Goal: Information Seeking & Learning: Find specific fact

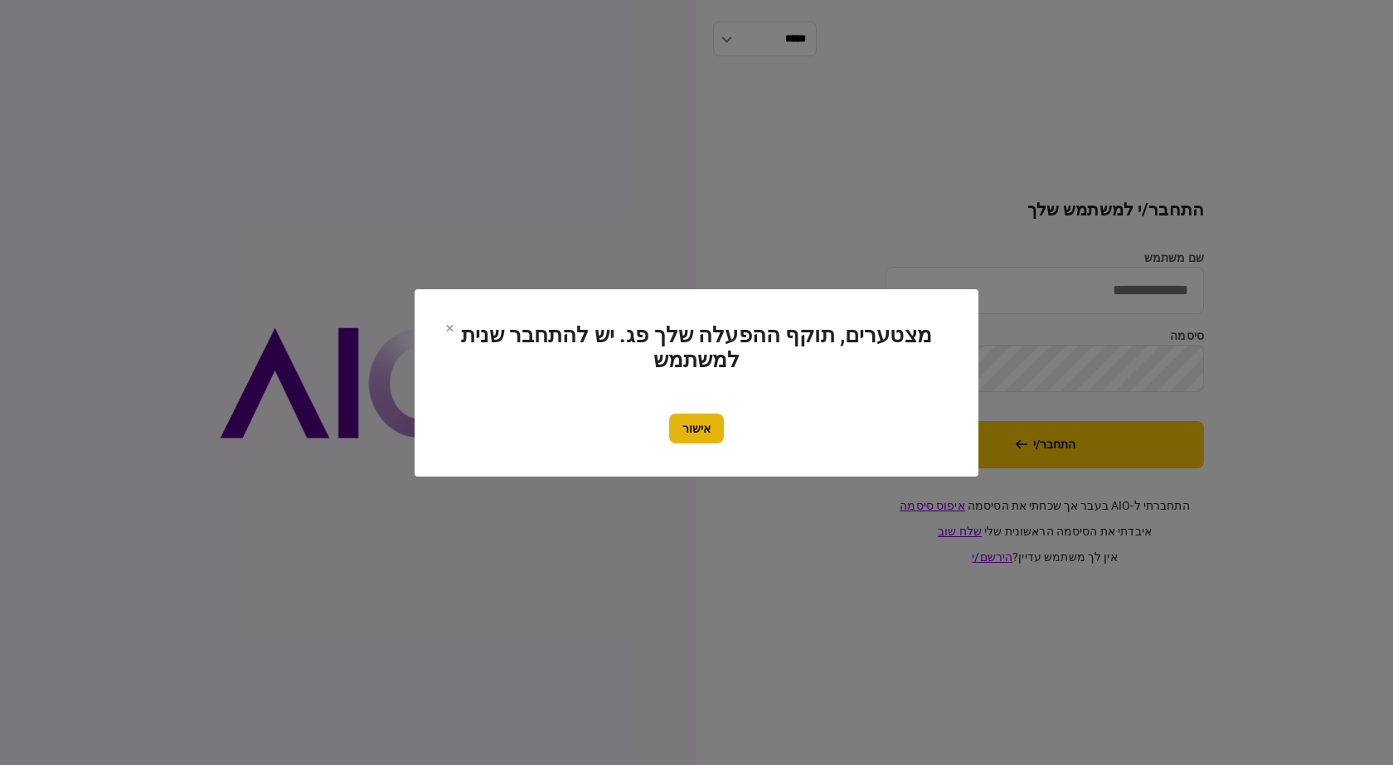
click at [692, 434] on button "אישור" at bounding box center [696, 429] width 55 height 30
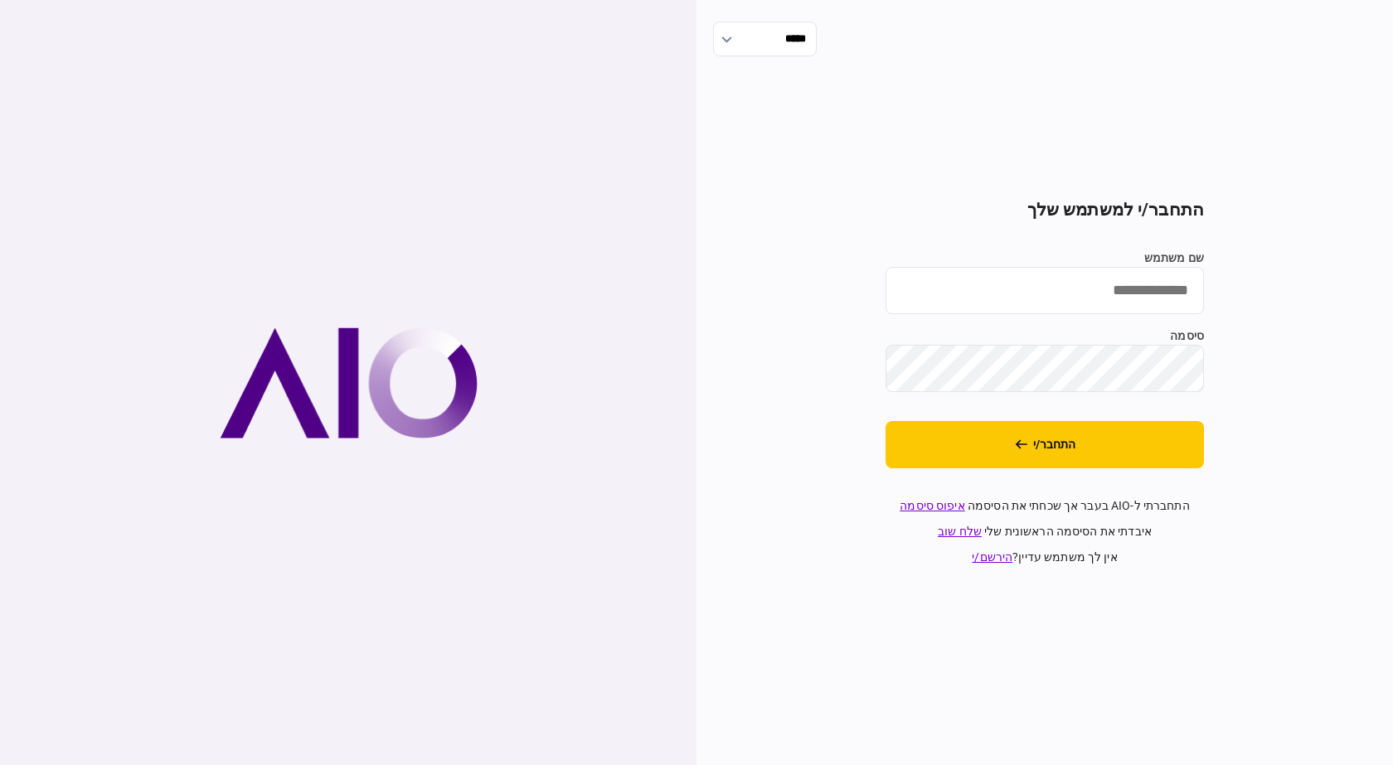
click at [1119, 283] on input "שם משתמש" at bounding box center [1044, 290] width 318 height 47
type input "**********"
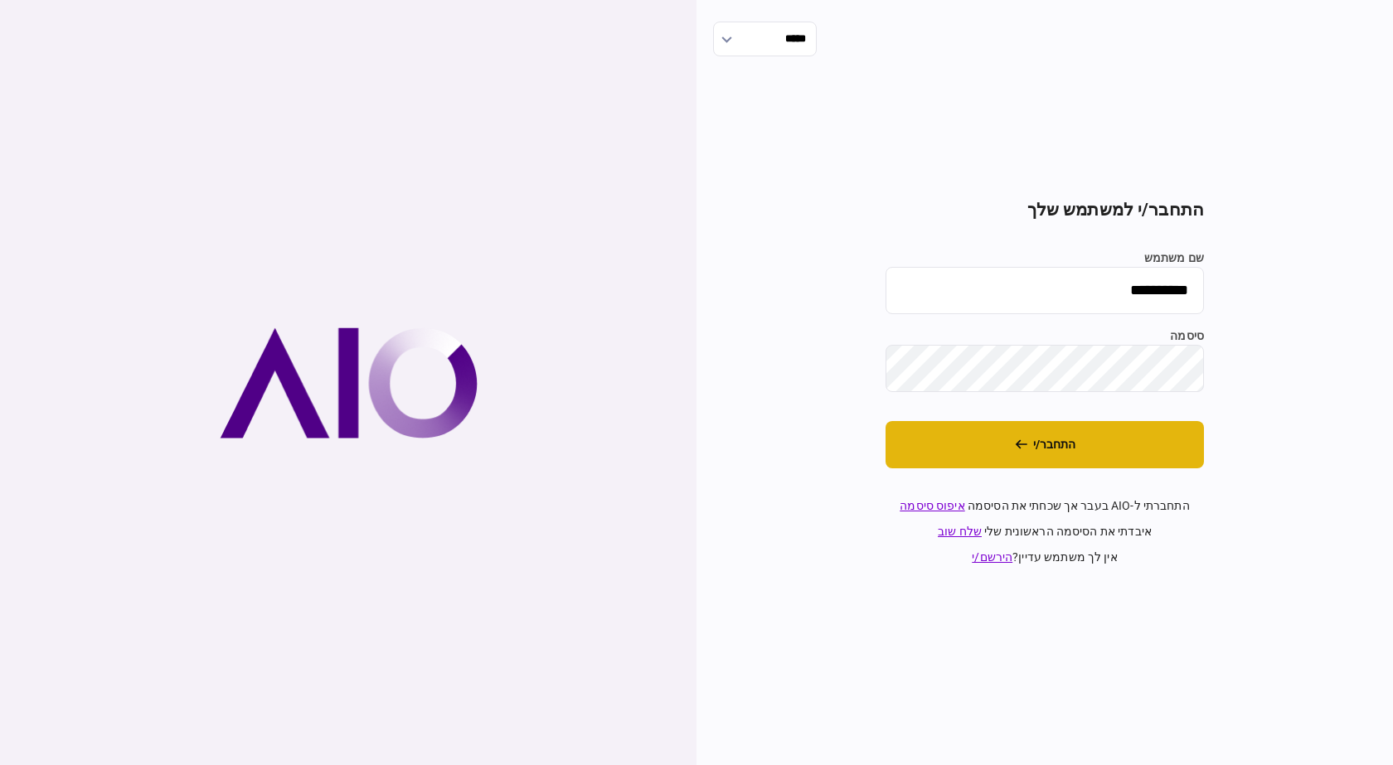
click at [1021, 463] on button "התחבר/י" at bounding box center [1044, 444] width 318 height 47
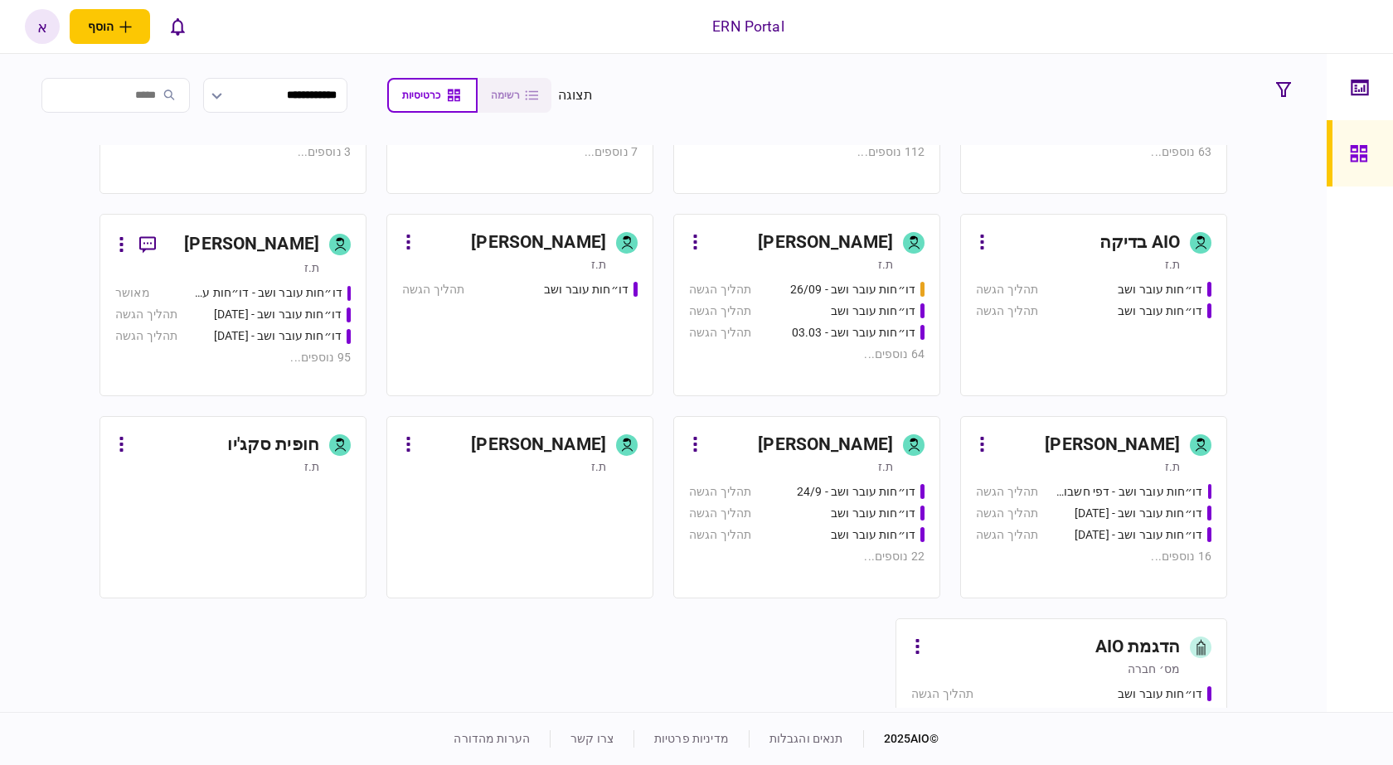
scroll to position [787, 0]
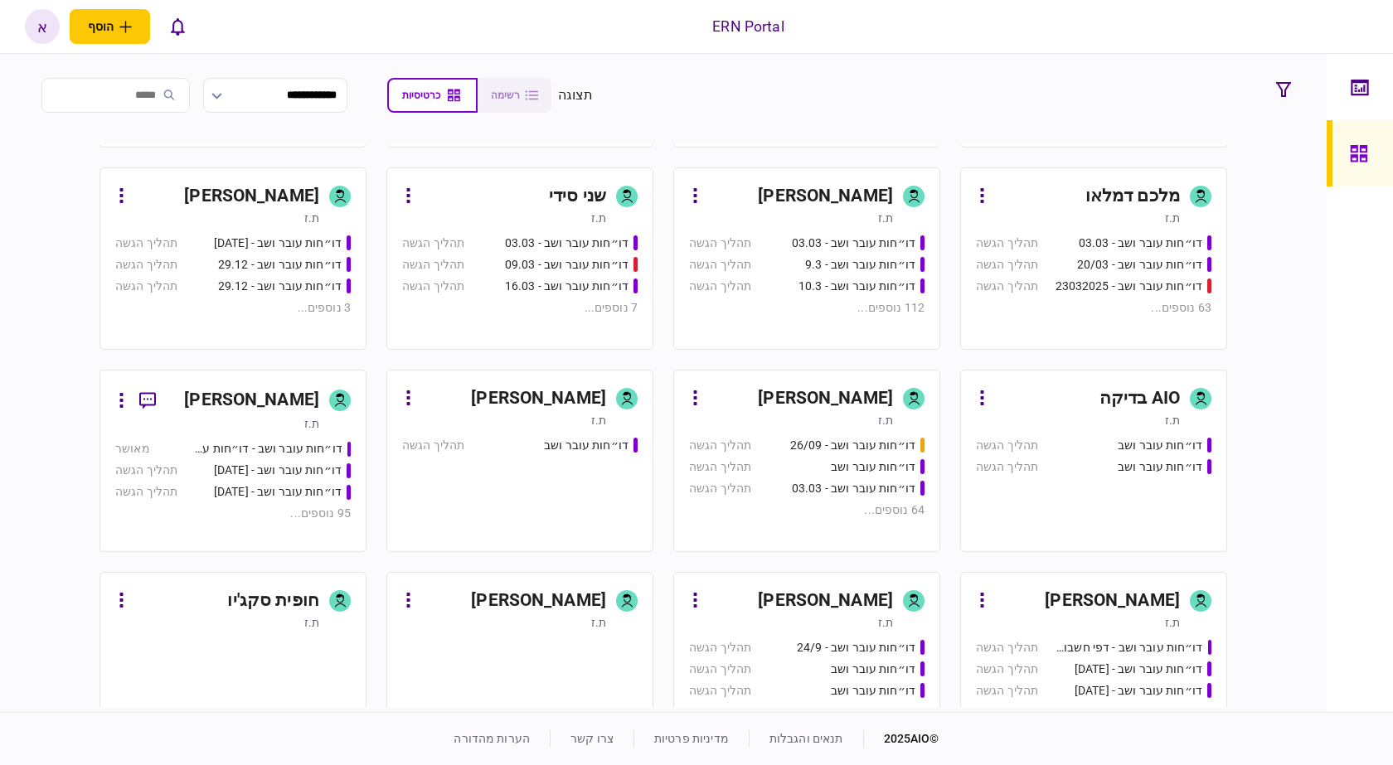
click at [807, 202] on div "[PERSON_NAME]" at bounding box center [825, 196] width 135 height 27
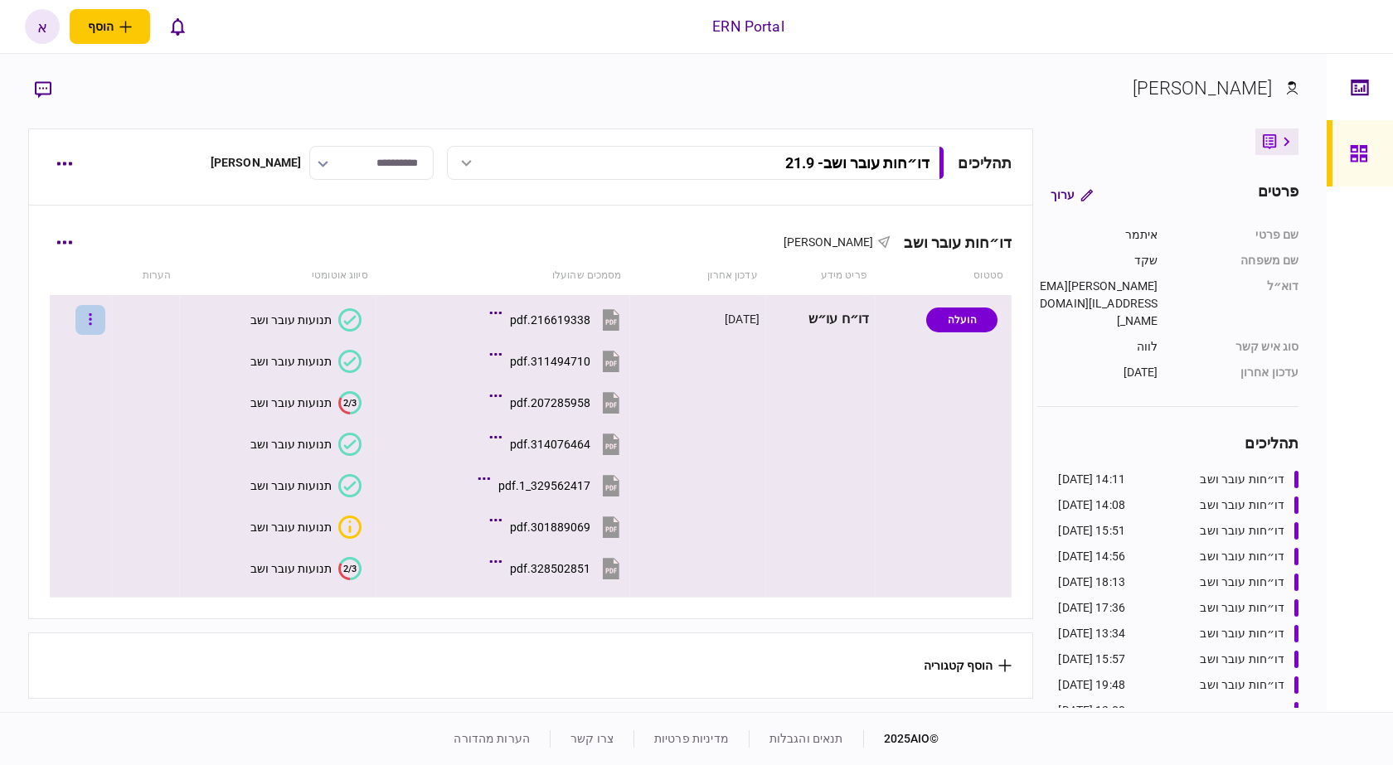
click at [92, 321] on icon "button" at bounding box center [90, 320] width 3 height 16
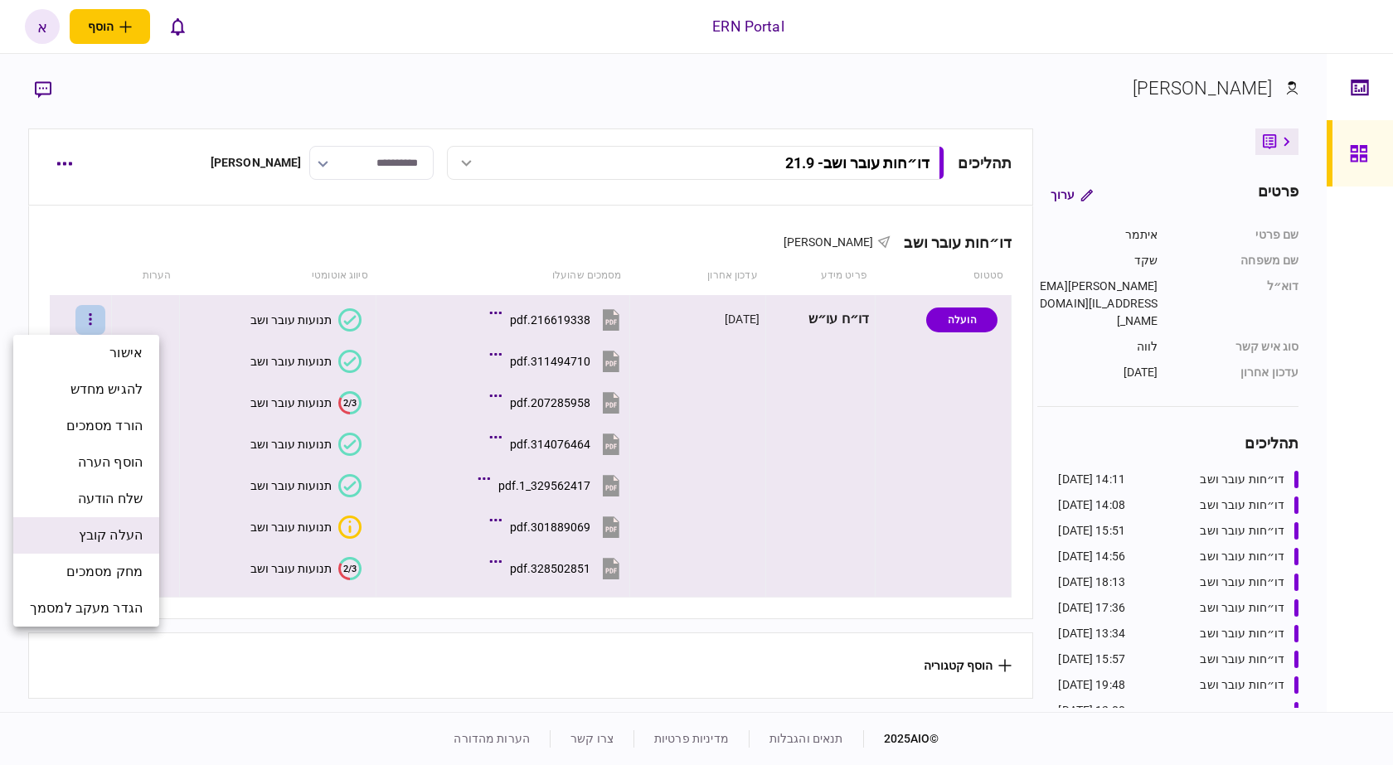
click at [102, 536] on span "העלה קובץ" at bounding box center [111, 536] width 64 height 20
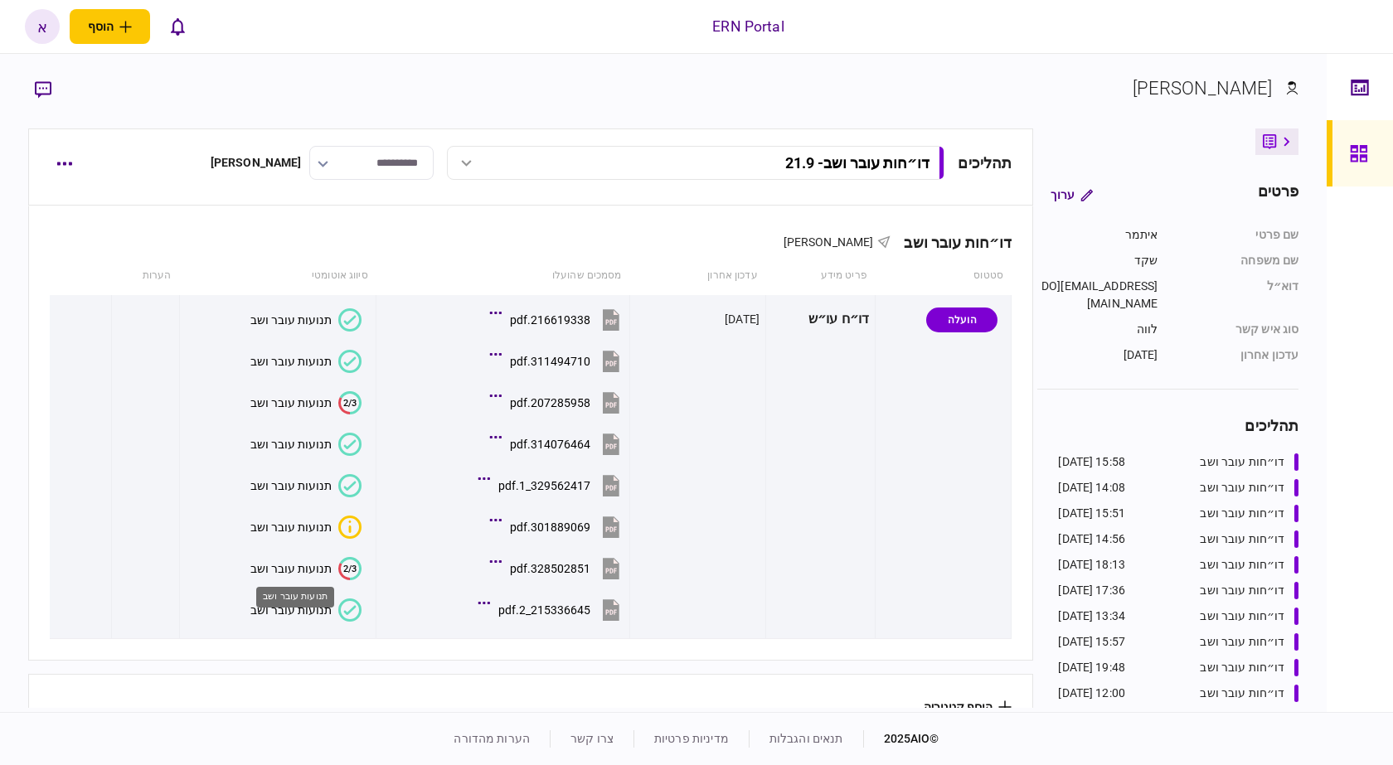
click at [302, 606] on div "תנועות עובר ושב" at bounding box center [295, 597] width 78 height 21
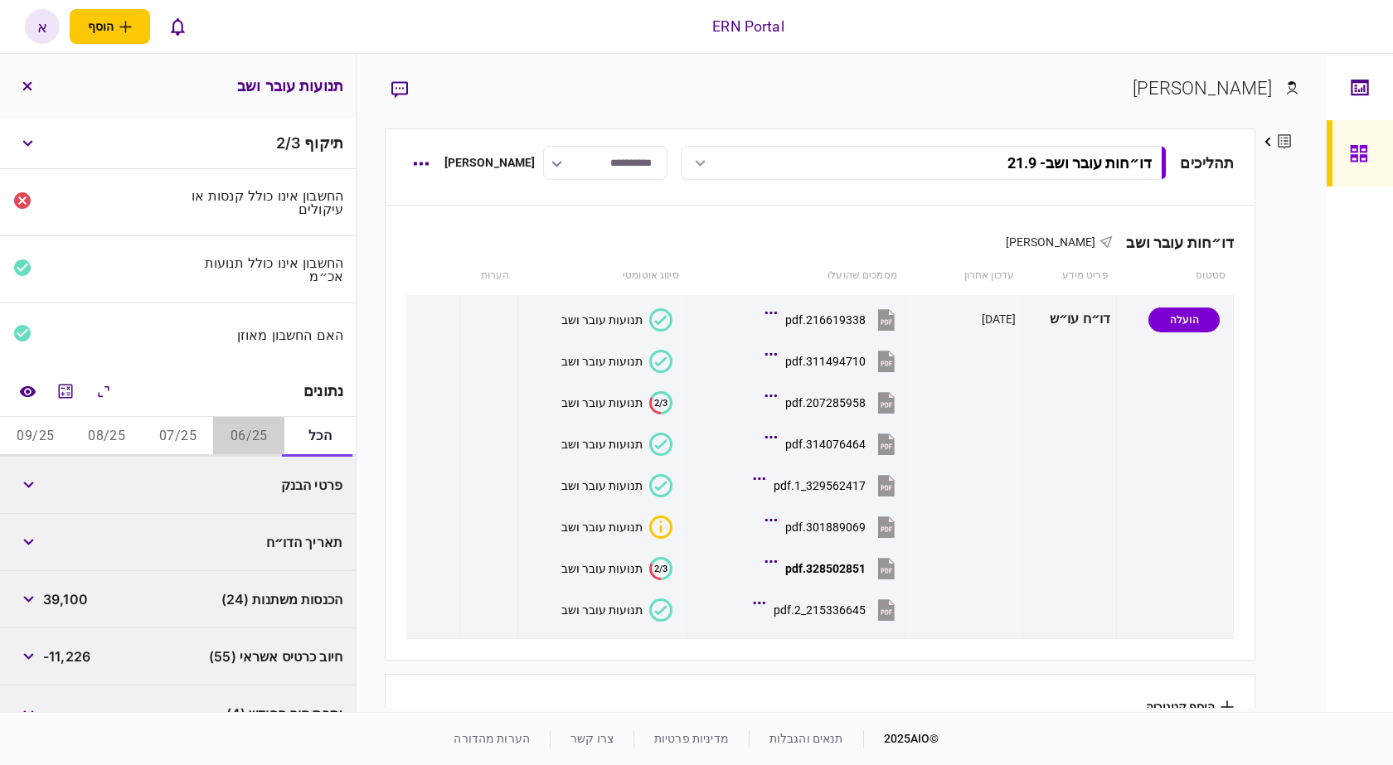
click at [255, 421] on button "06/25" at bounding box center [248, 437] width 71 height 40
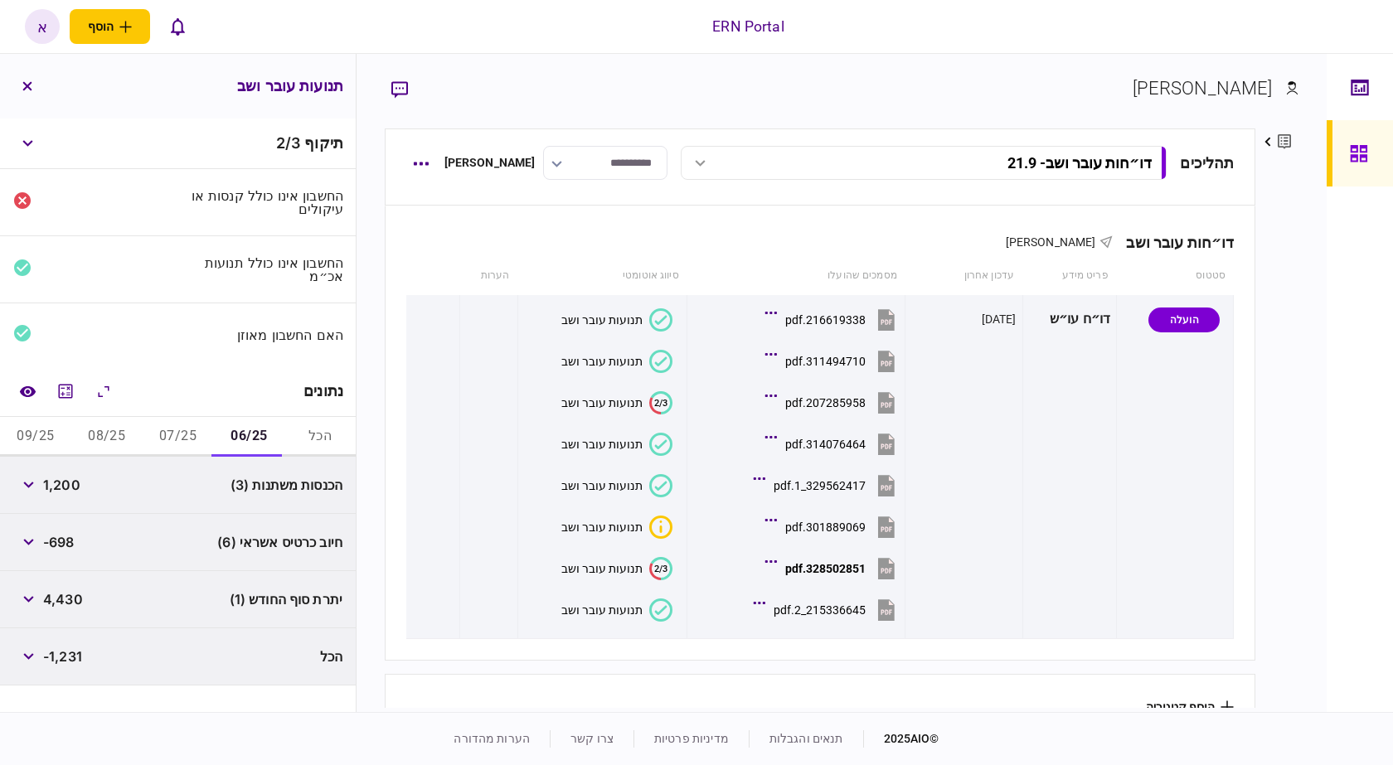
click at [69, 485] on span "1,200" at bounding box center [61, 485] width 37 height 20
copy span "1,200"
click at [182, 434] on button "07/25" at bounding box center [178, 437] width 71 height 40
click at [268, 439] on button "06/25" at bounding box center [248, 437] width 71 height 40
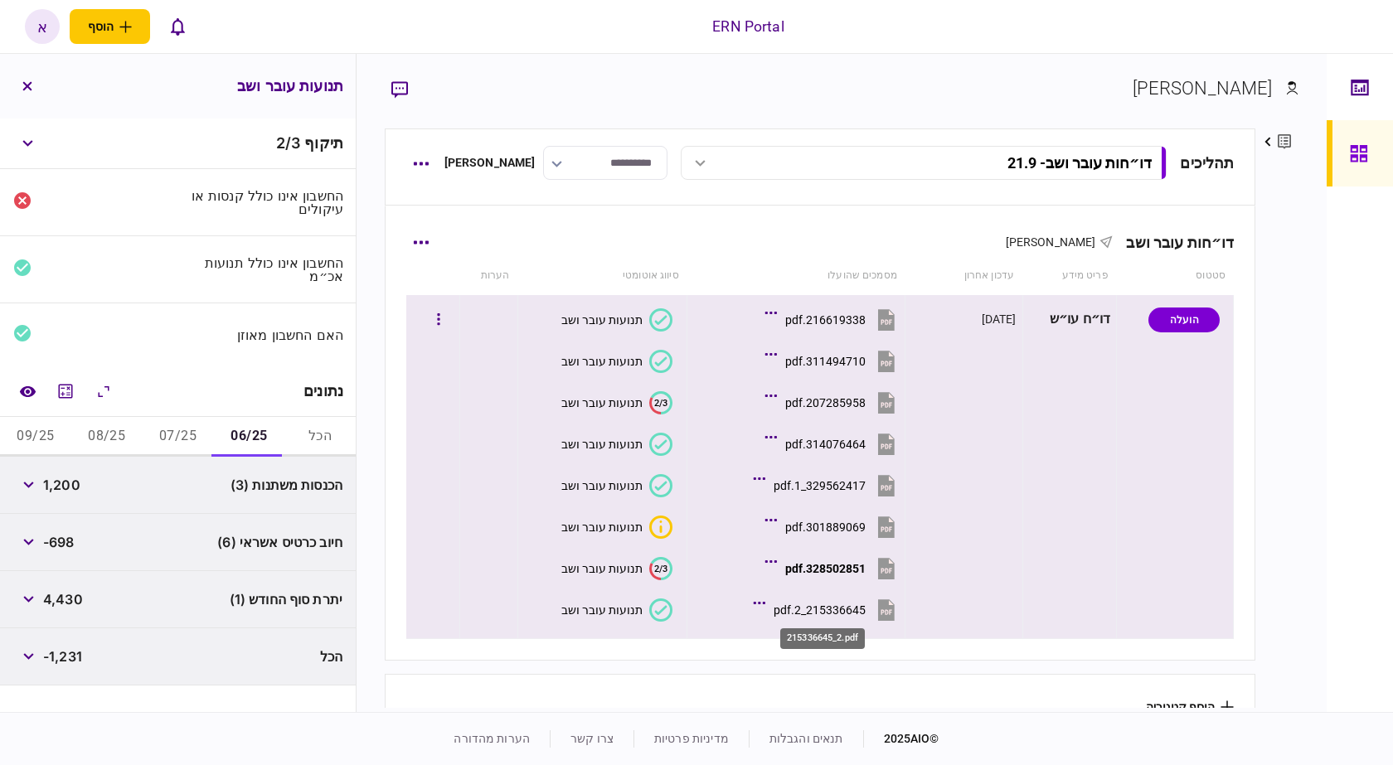
click at [802, 611] on div "215336645_2.pdf" at bounding box center [820, 610] width 92 height 13
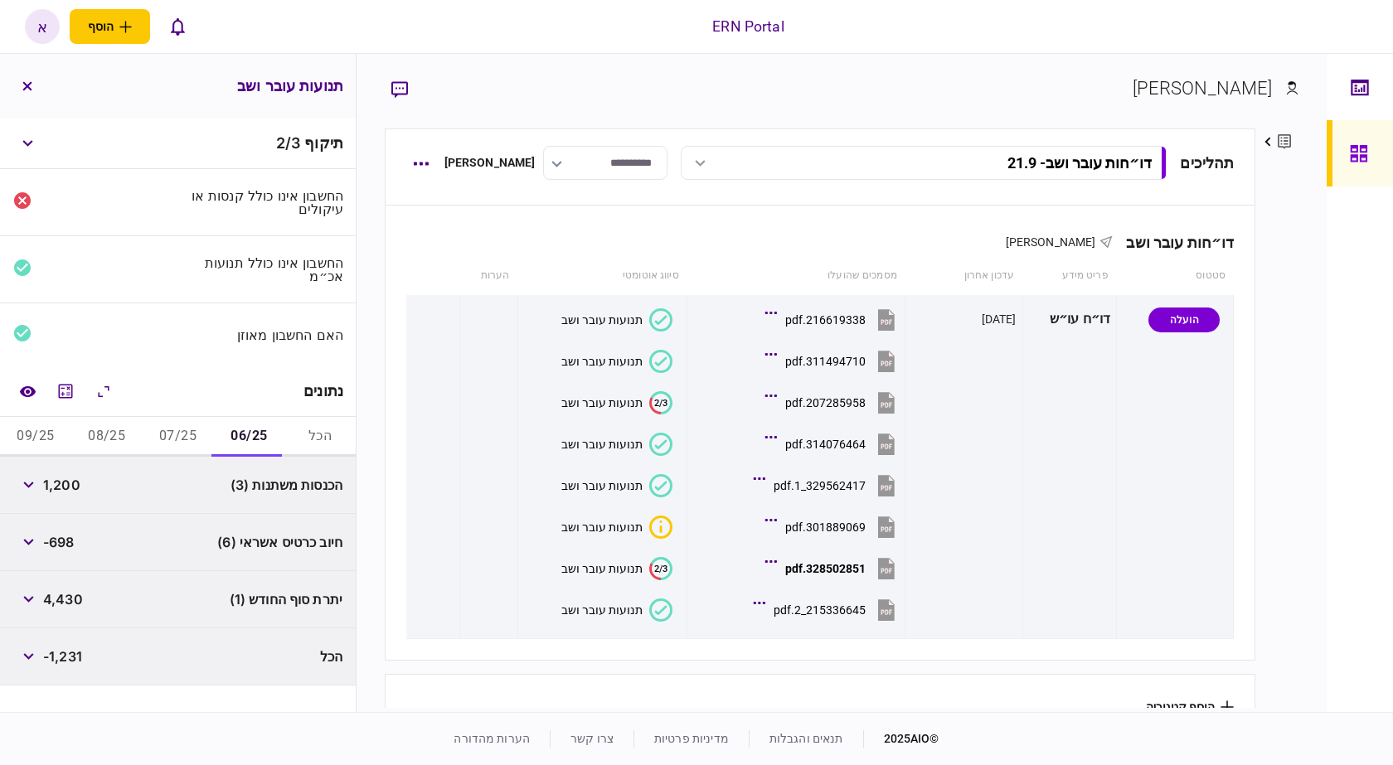
click at [76, 486] on span "1,200" at bounding box center [61, 485] width 37 height 20
copy div "1,200"
click at [61, 599] on span "4,430" at bounding box center [63, 599] width 40 height 20
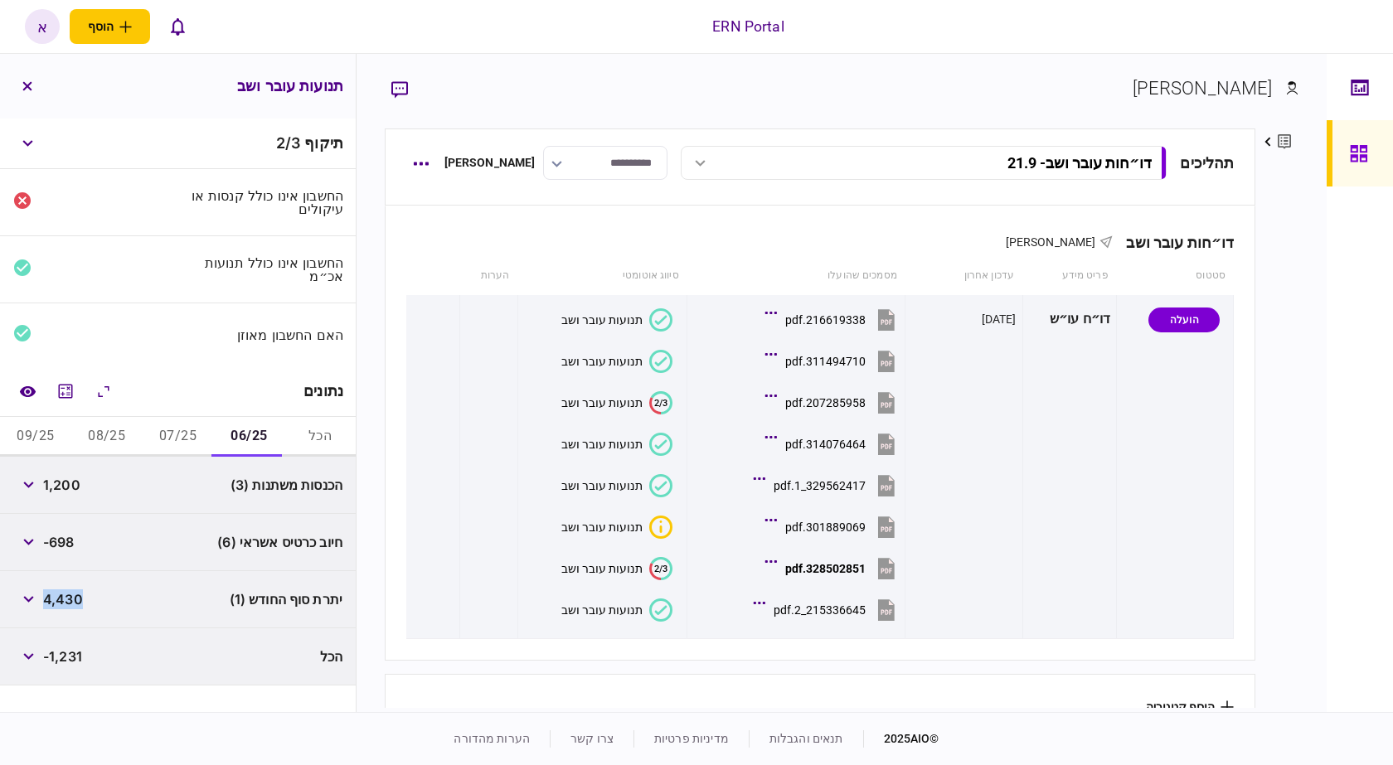
click at [62, 600] on span "4,430" at bounding box center [63, 599] width 40 height 20
copy span "4,430"
click at [193, 421] on button "07/25" at bounding box center [178, 437] width 71 height 40
click at [76, 483] on span "16,891" at bounding box center [63, 485] width 41 height 20
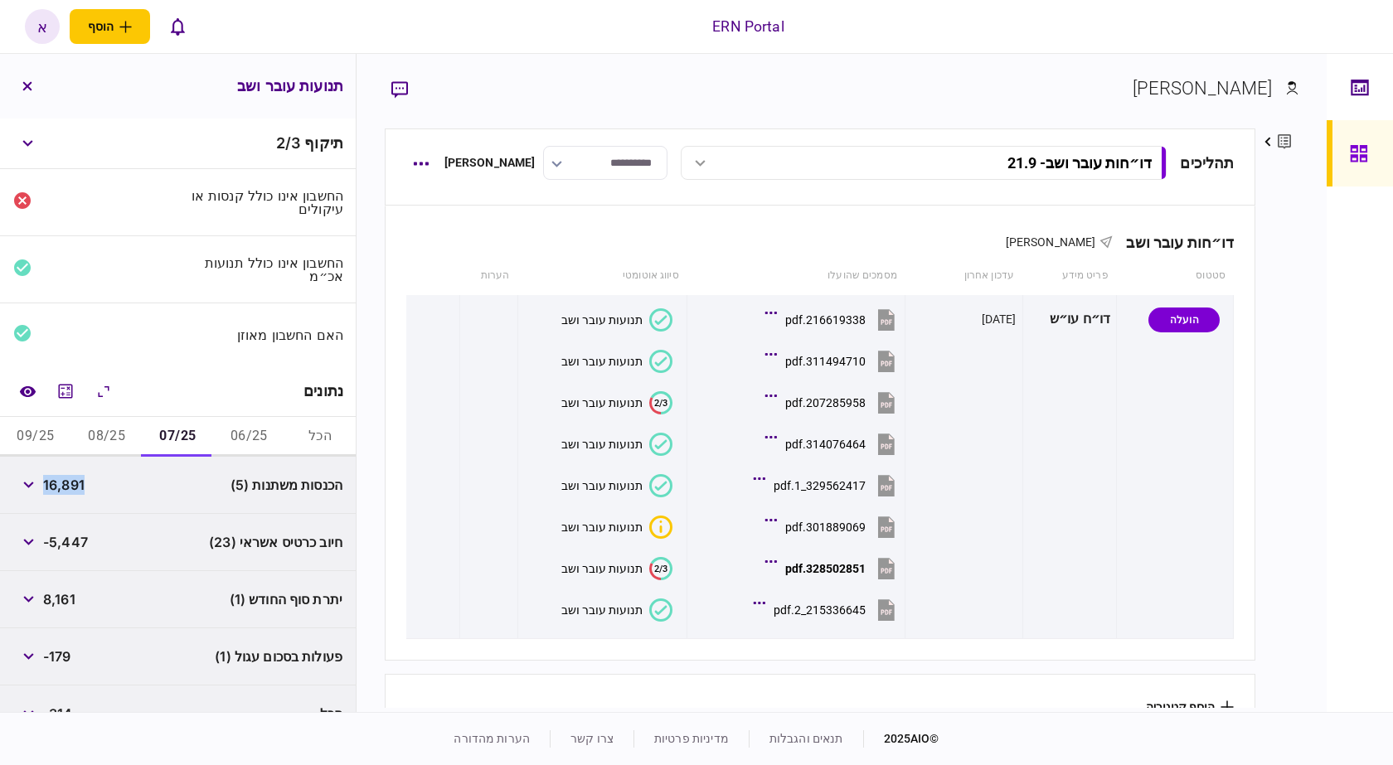
click at [76, 483] on span "16,891" at bounding box center [63, 485] width 41 height 20
copy span "16,891"
drag, startPoint x: 56, startPoint y: 550, endPoint x: 64, endPoint y: 568, distance: 20.0
click at [64, 568] on div "חיוב כרטיס אשראי (23) -5,447" at bounding box center [178, 542] width 356 height 57
click at [65, 606] on span "8,161" at bounding box center [59, 599] width 32 height 20
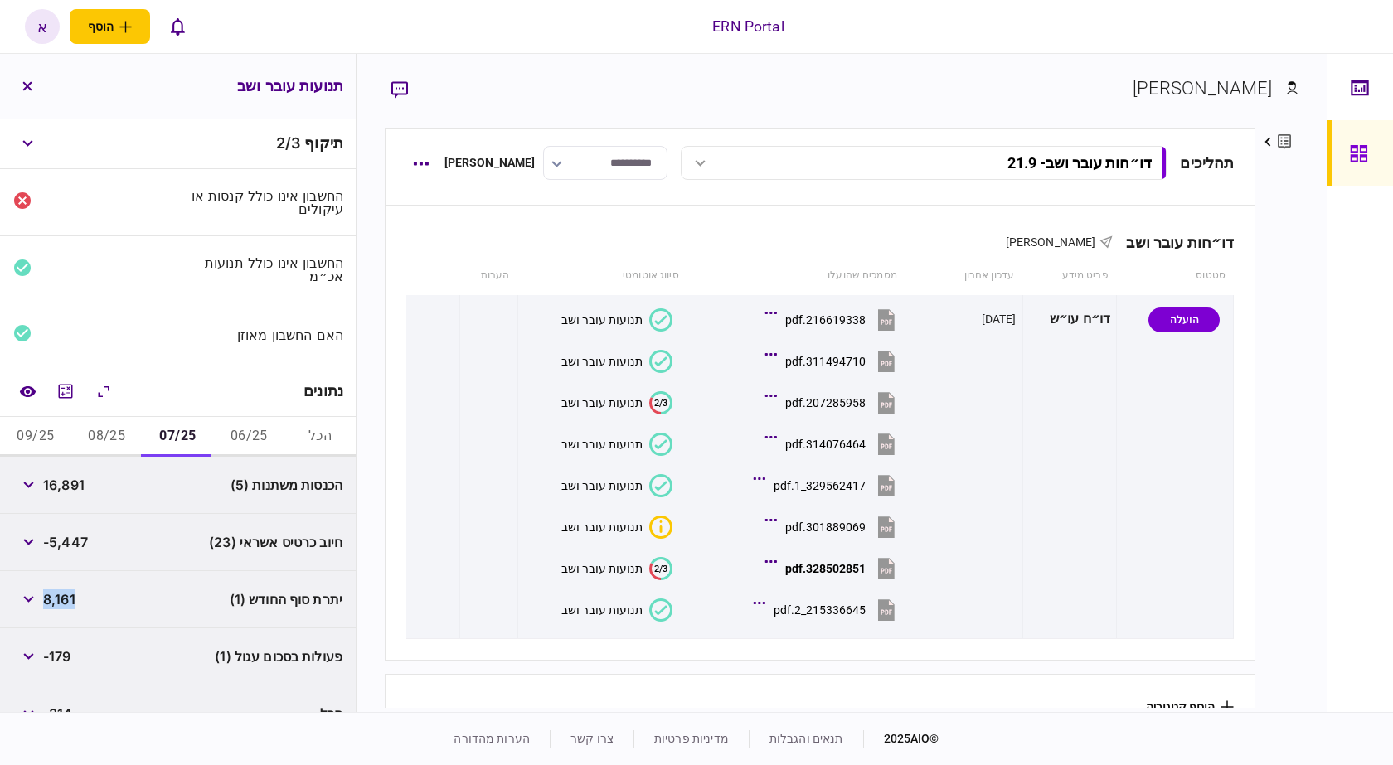
click at [65, 606] on span "8,161" at bounding box center [59, 599] width 32 height 20
copy span "8,161"
click at [96, 444] on button "08/25" at bounding box center [106, 437] width 71 height 40
click at [77, 489] on span "20,837" at bounding box center [66, 485] width 46 height 20
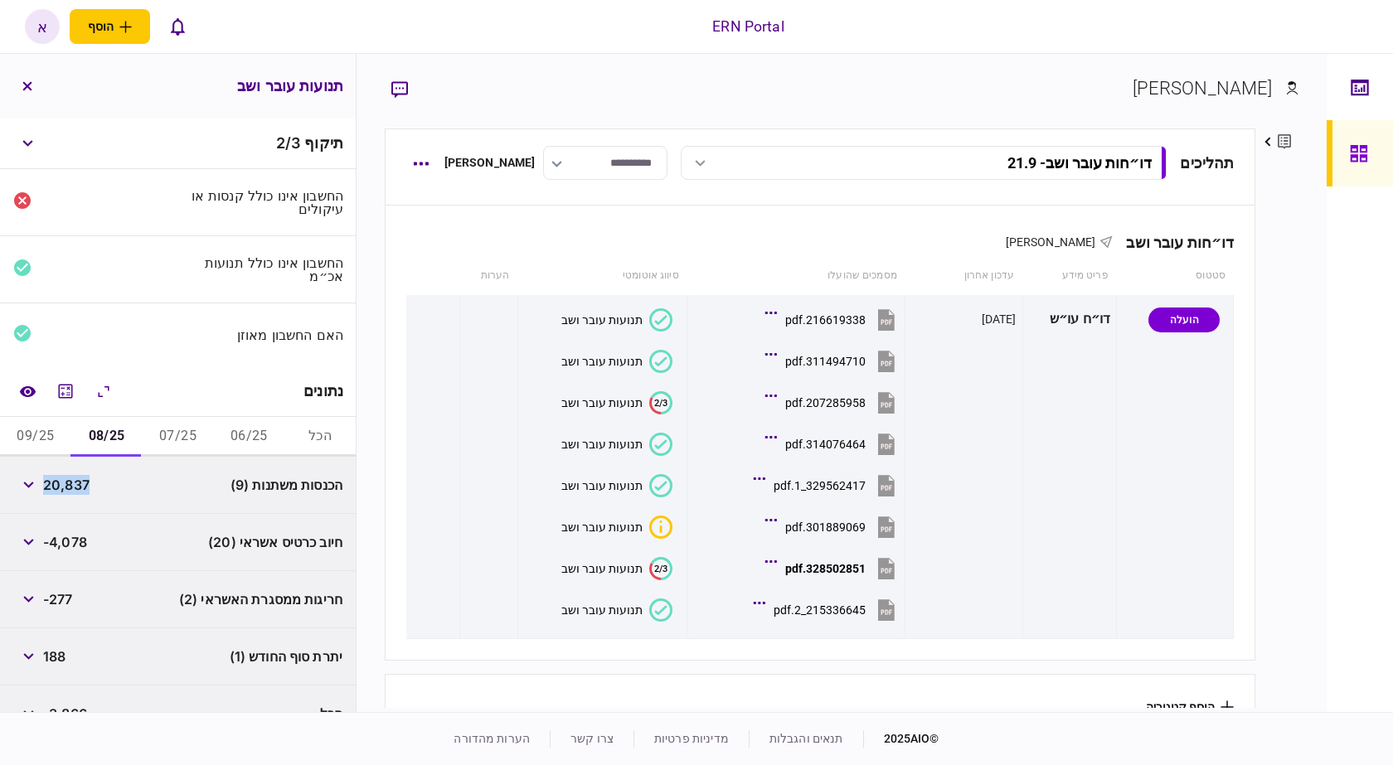
copy span "20,837"
click at [22, 602] on button "button" at bounding box center [28, 599] width 30 height 30
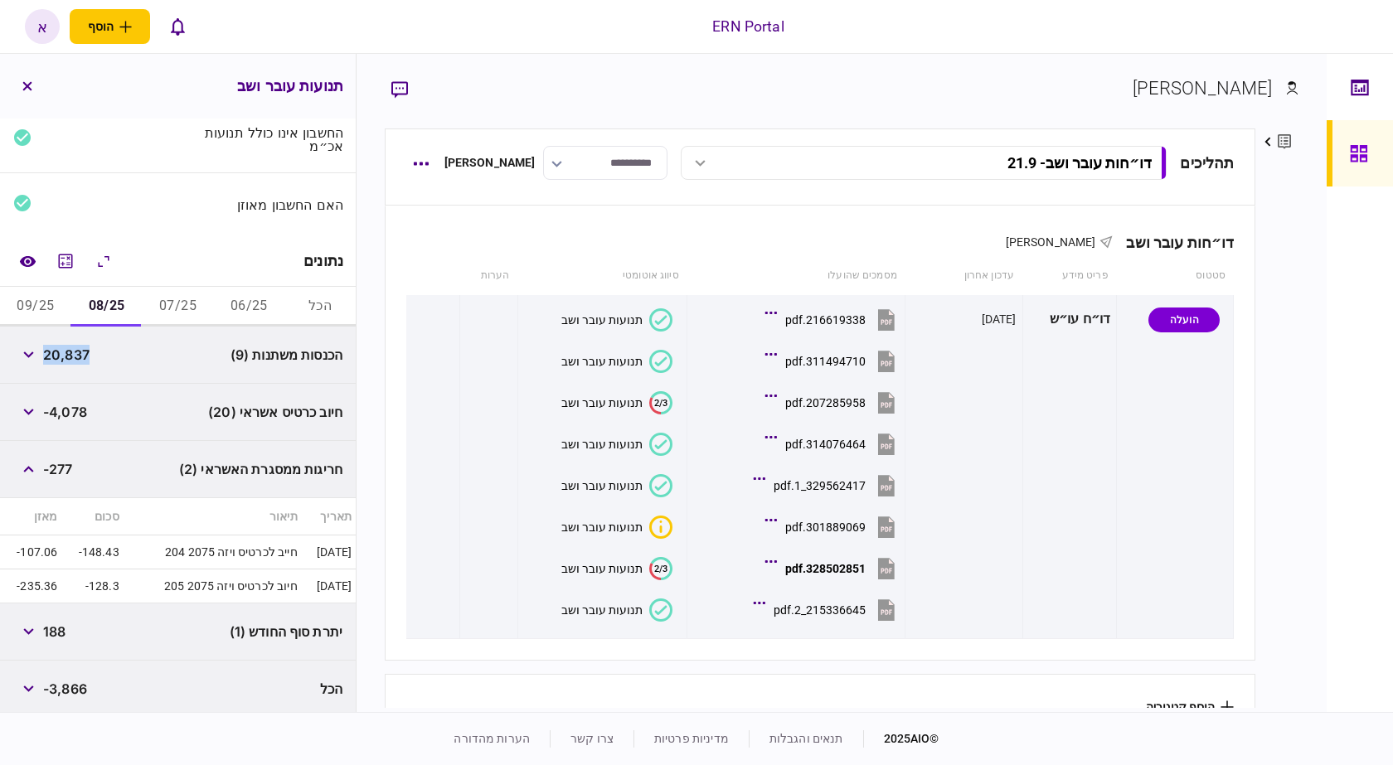
scroll to position [136, 0]
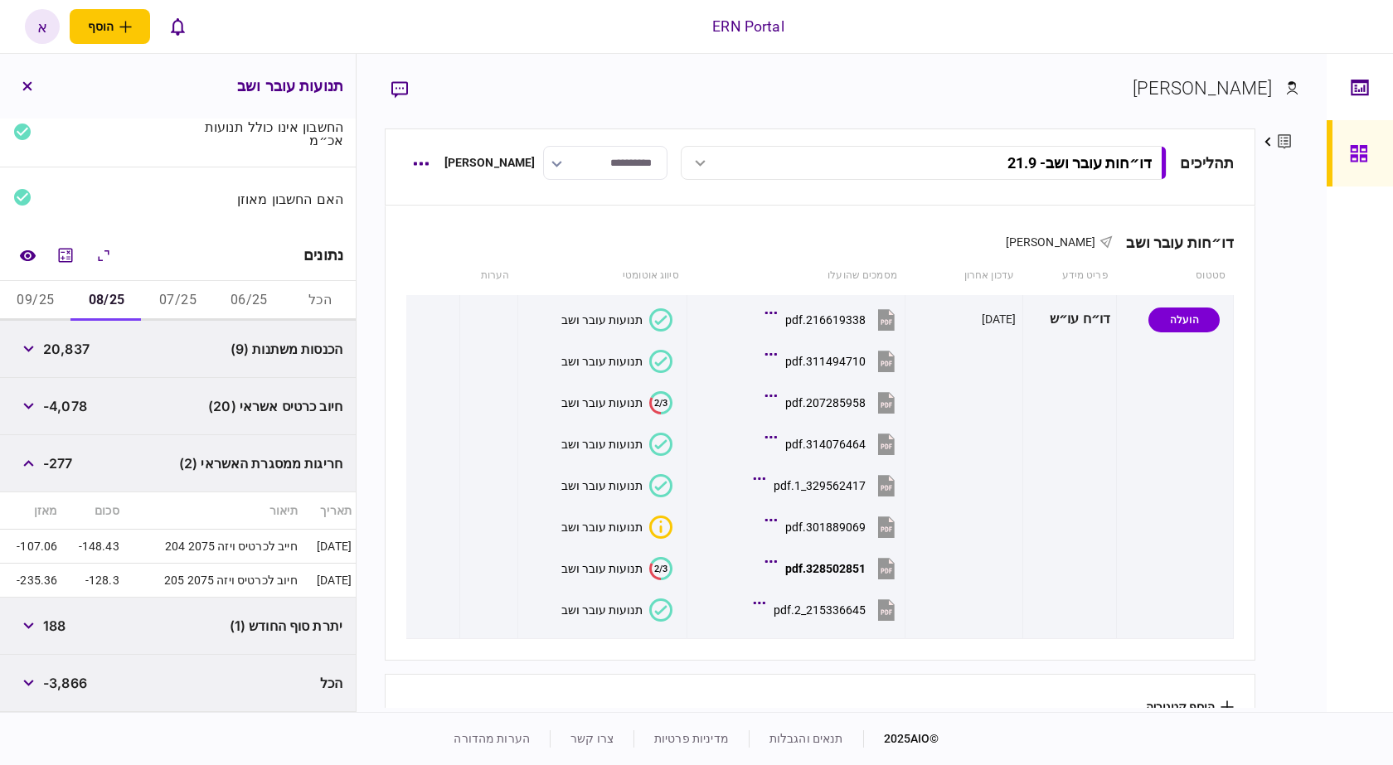
click at [53, 624] on span "188" at bounding box center [54, 626] width 22 height 20
copy span "188"
click at [46, 298] on button "09/25" at bounding box center [35, 301] width 71 height 40
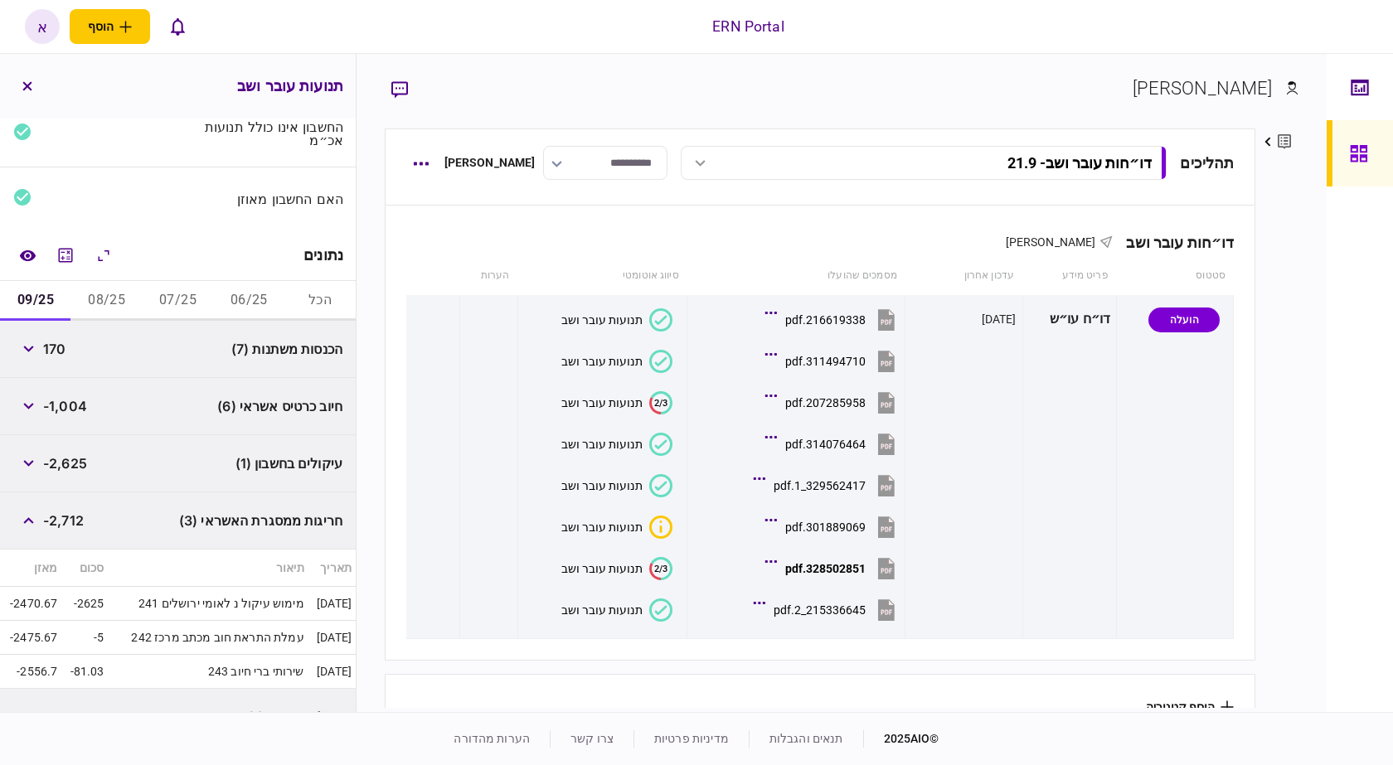
click at [61, 350] on span "170" at bounding box center [54, 349] width 22 height 20
copy span "170"
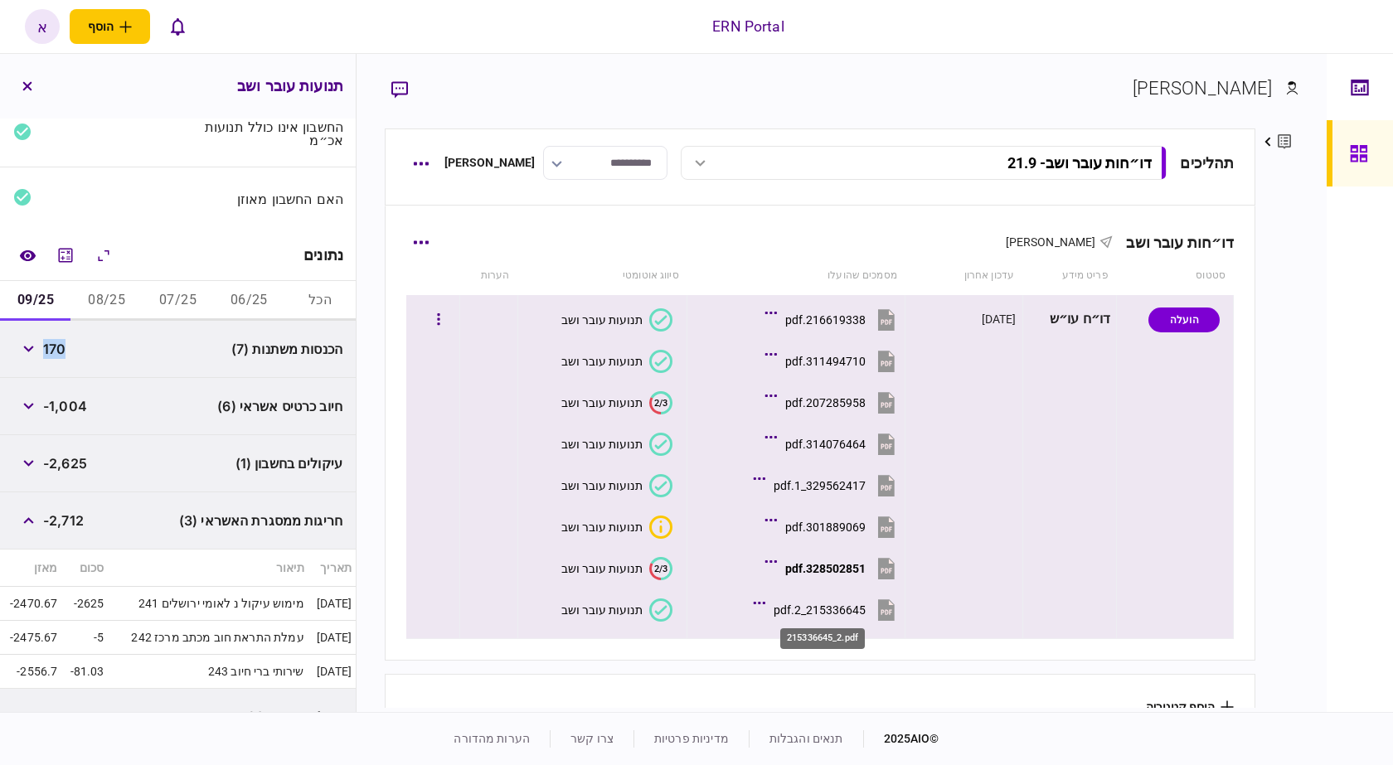
click at [836, 609] on div "215336645_2.pdf" at bounding box center [820, 610] width 92 height 13
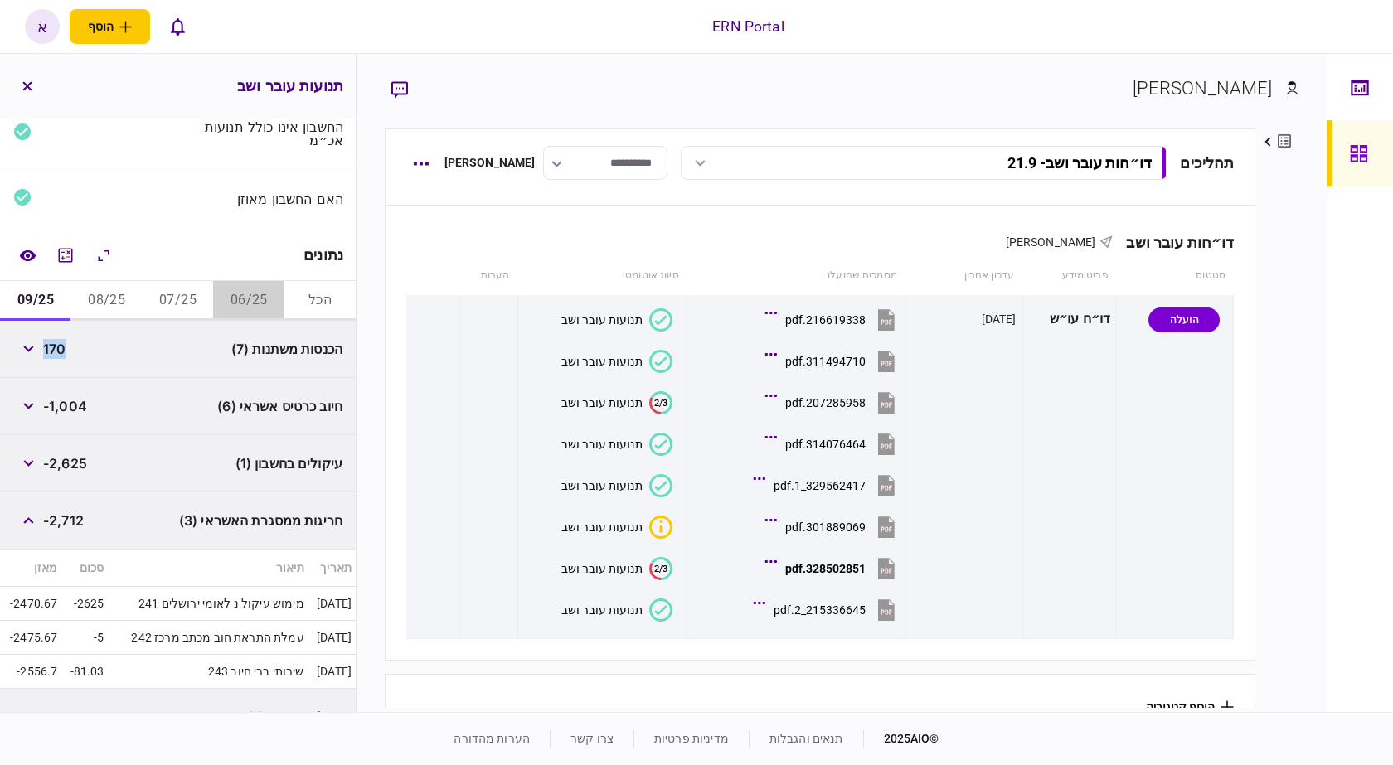
click at [281, 308] on button "06/25" at bounding box center [248, 301] width 71 height 40
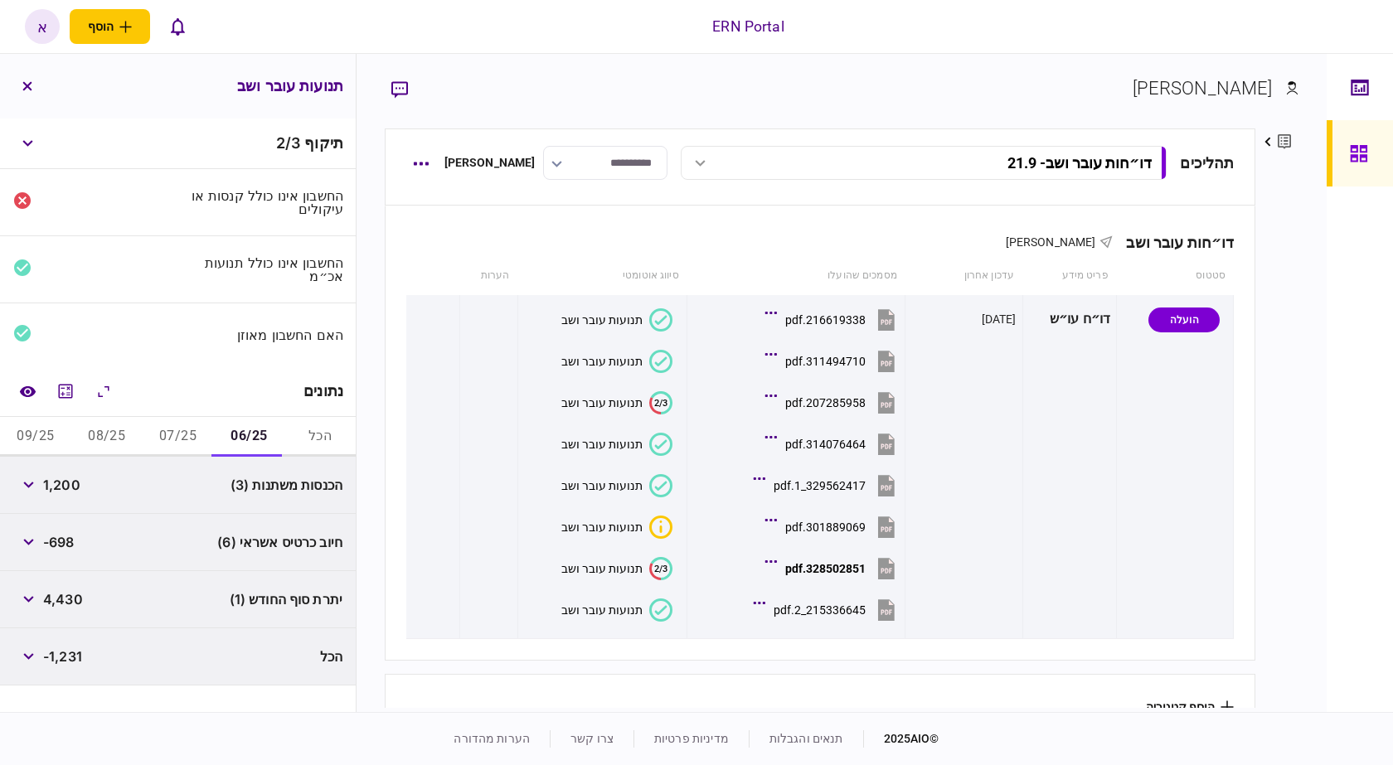
click at [72, 498] on div "1,200" at bounding box center [46, 485] width 67 height 30
click at [70, 489] on span "1,200" at bounding box center [61, 485] width 37 height 20
copy span "1,200"
click at [61, 605] on span "4,430" at bounding box center [63, 599] width 40 height 20
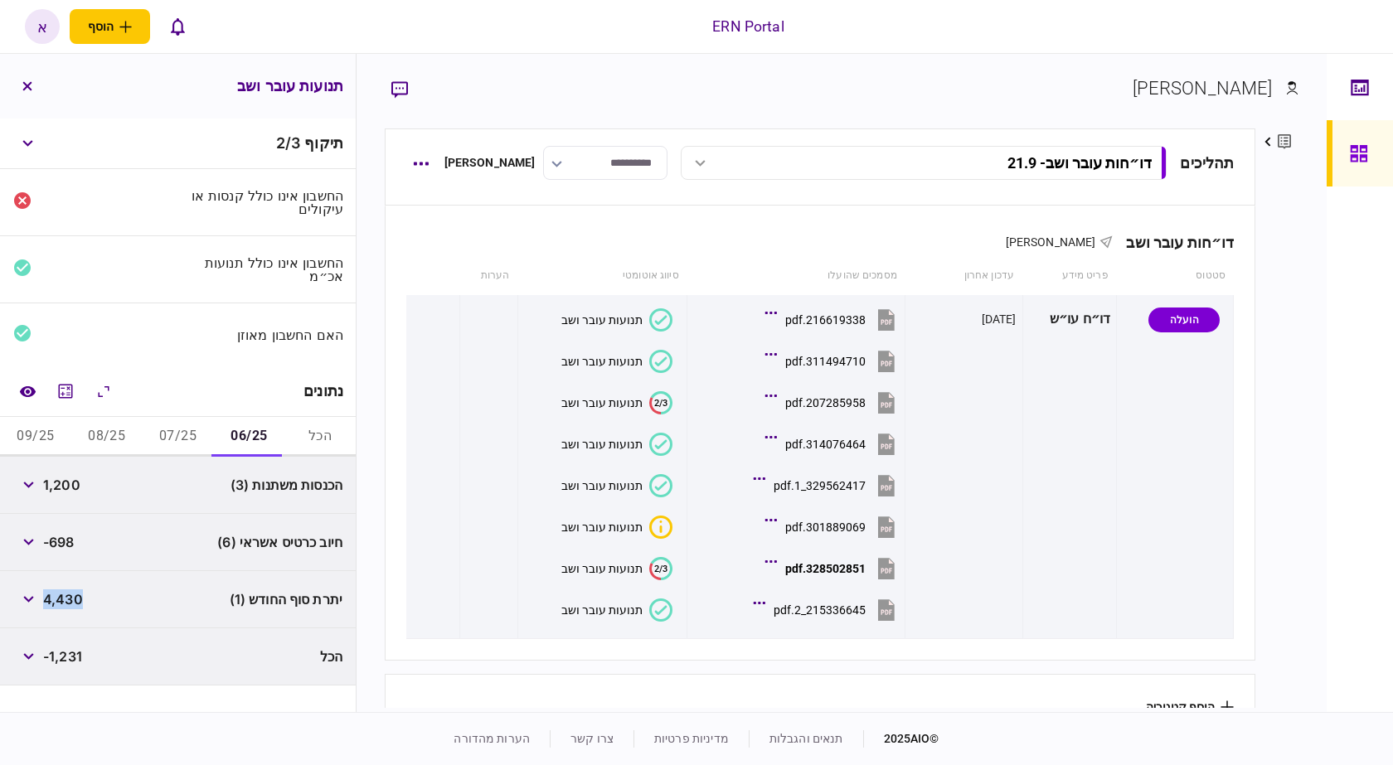
click at [61, 605] on span "4,430" at bounding box center [63, 599] width 40 height 20
copy span "4,430"
click at [171, 426] on button "07/25" at bounding box center [178, 437] width 71 height 40
click at [70, 472] on div "16,891" at bounding box center [48, 485] width 71 height 30
click at [70, 490] on span "16,891" at bounding box center [63, 485] width 41 height 20
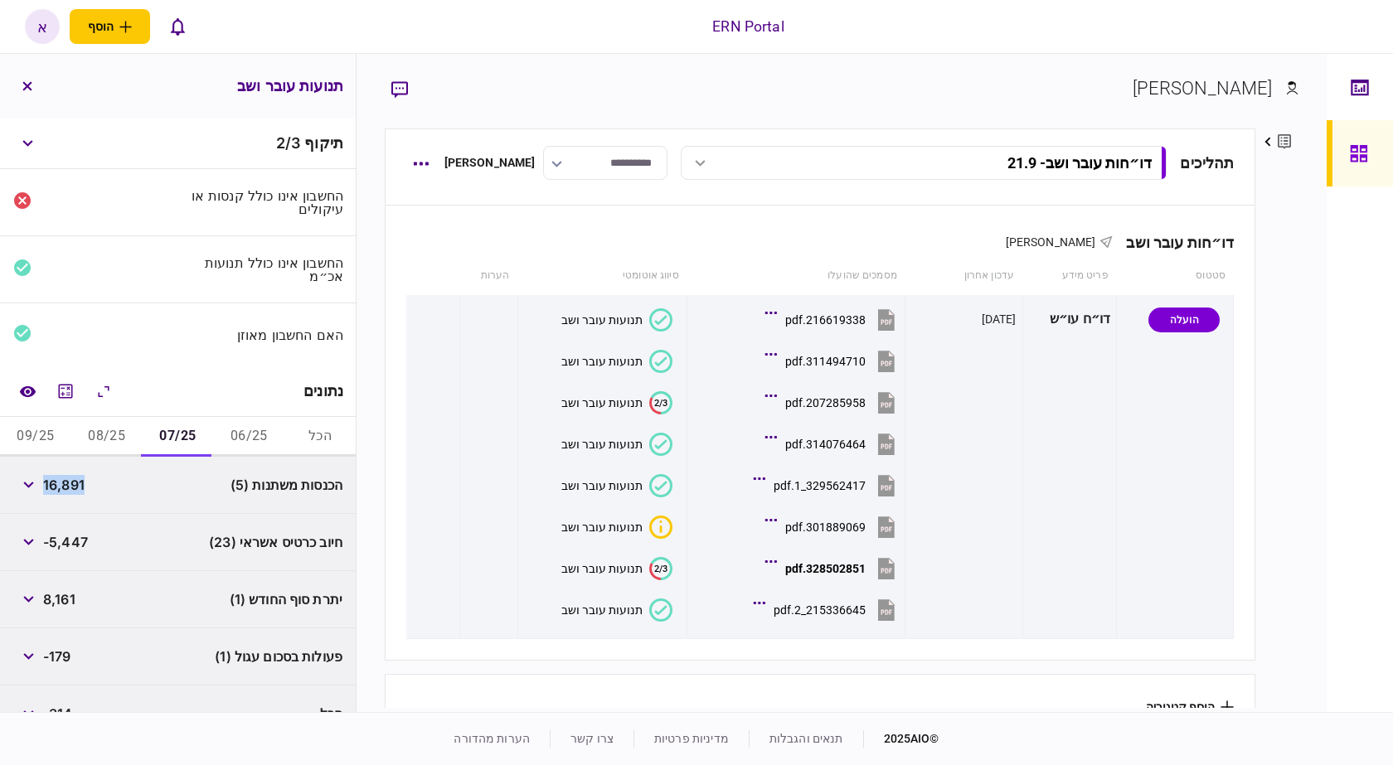
click at [70, 490] on span "16,891" at bounding box center [63, 485] width 41 height 20
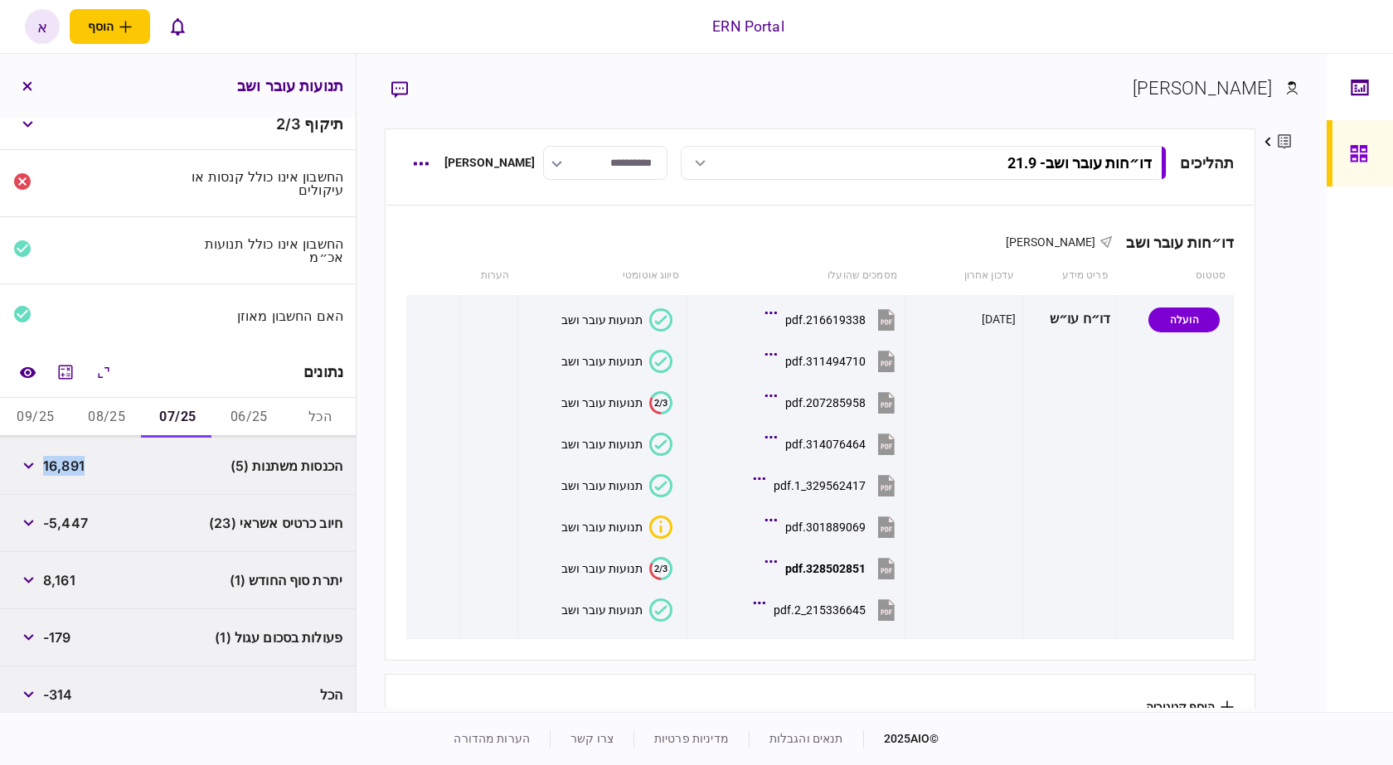
scroll to position [31, 0]
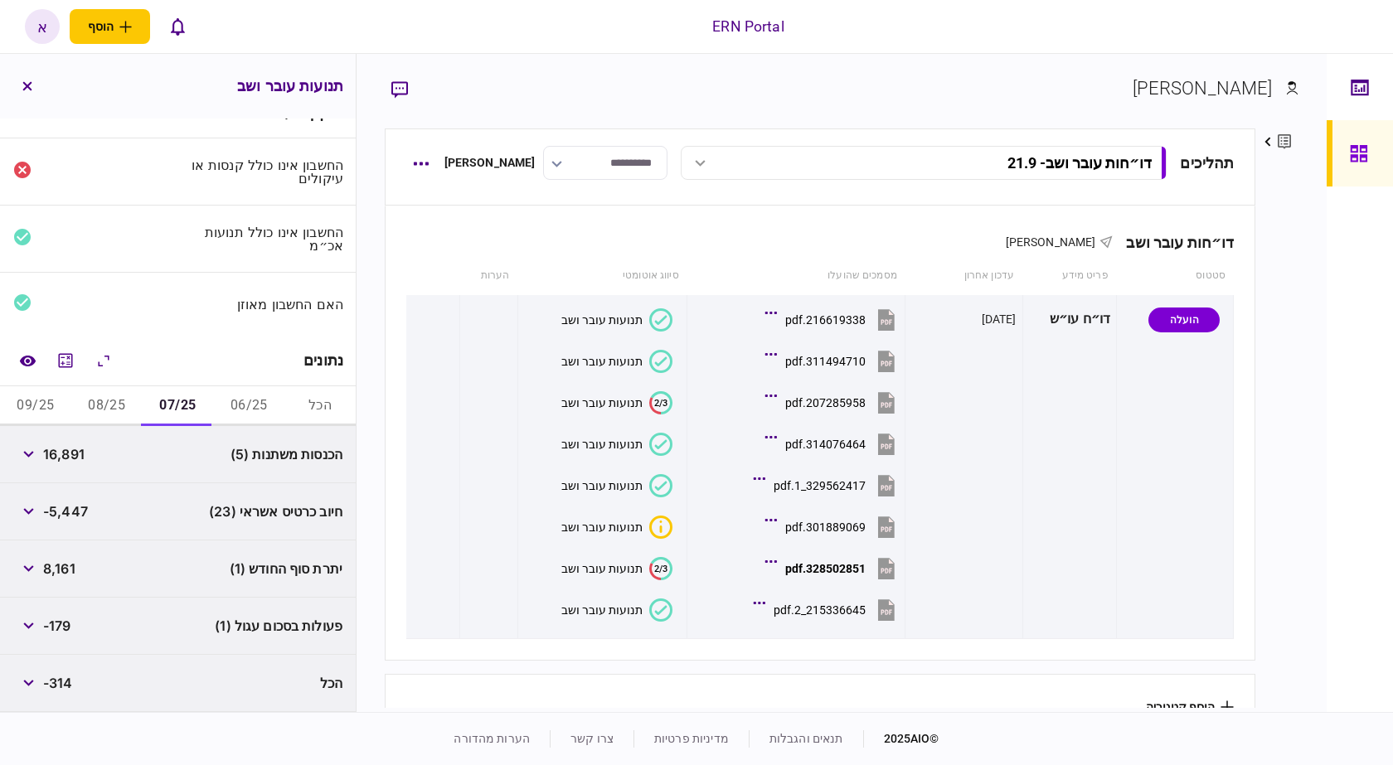
click at [61, 574] on span "8,161" at bounding box center [59, 569] width 32 height 20
click at [125, 405] on button "08/25" at bounding box center [106, 406] width 71 height 40
click at [80, 453] on span "20,837" at bounding box center [66, 454] width 46 height 20
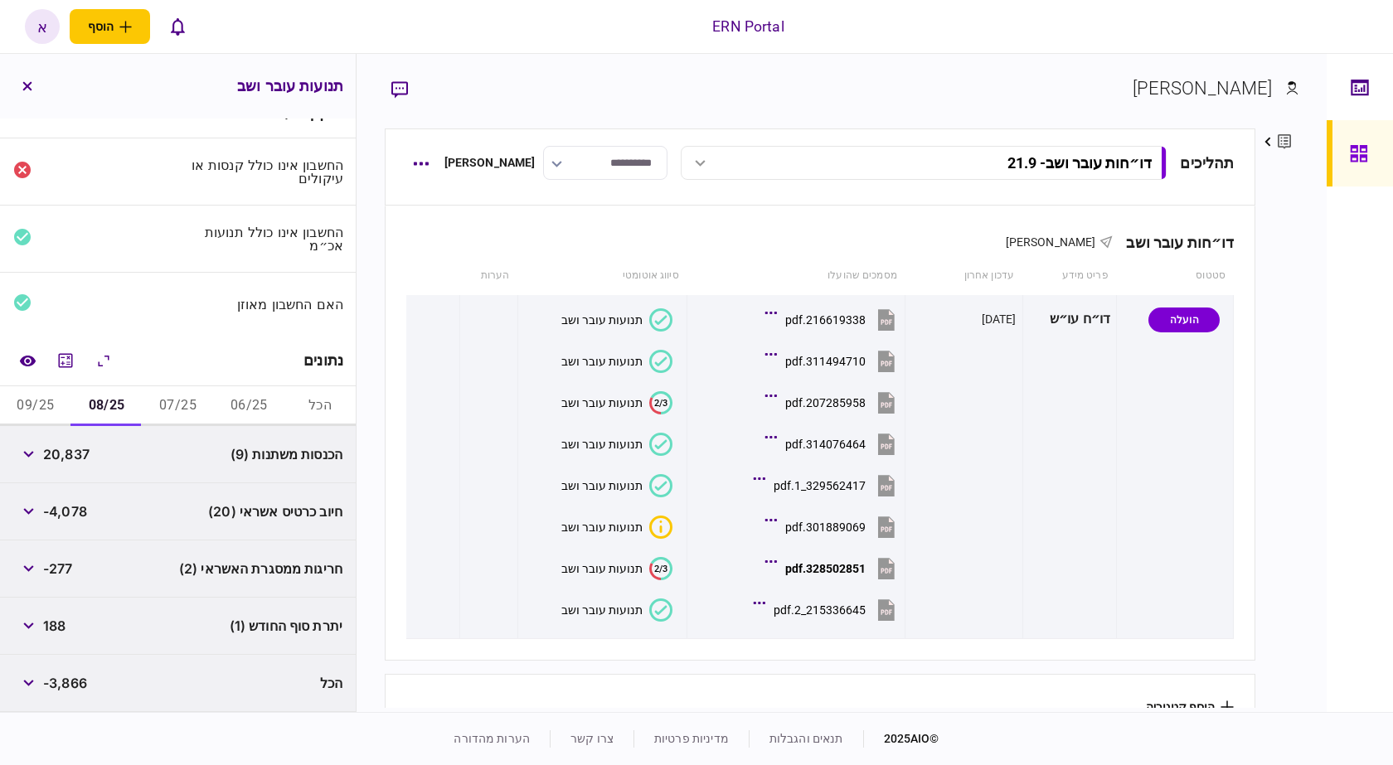
click at [61, 627] on span "188" at bounding box center [54, 626] width 22 height 20
click at [68, 393] on button "09/25" at bounding box center [35, 406] width 71 height 40
click at [50, 452] on span "170" at bounding box center [54, 454] width 22 height 20
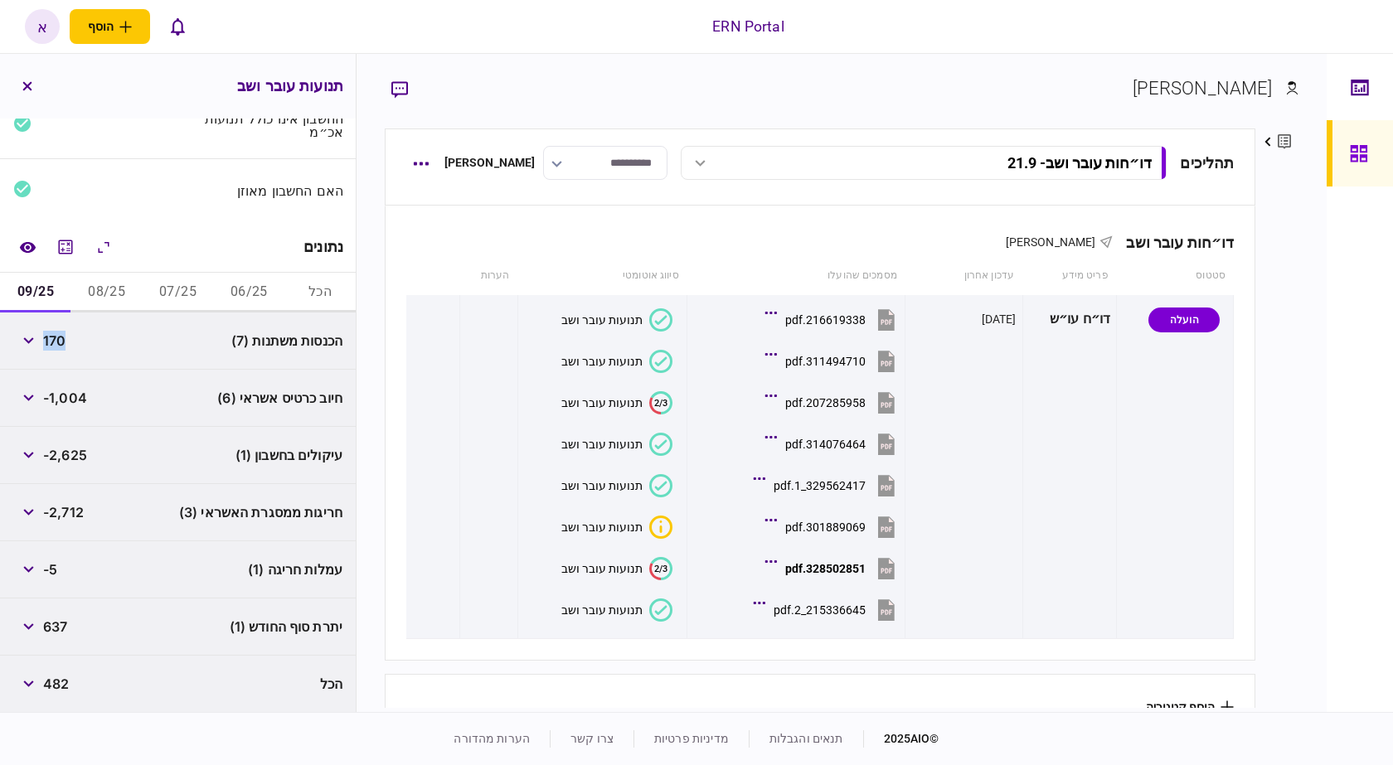
scroll to position [145, 0]
click at [51, 618] on span "637" at bounding box center [55, 626] width 24 height 20
